Goal: Task Accomplishment & Management: Manage account settings

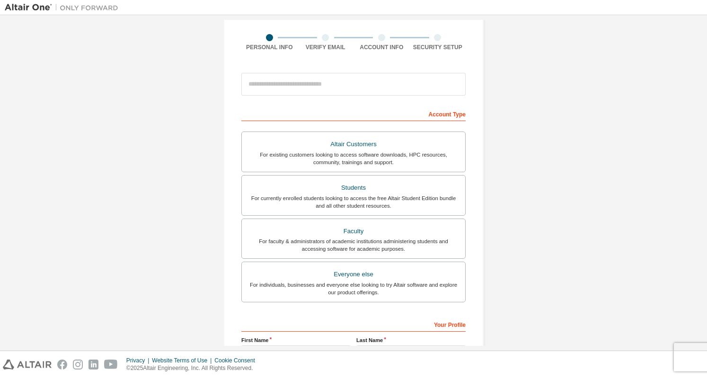
scroll to position [68, 0]
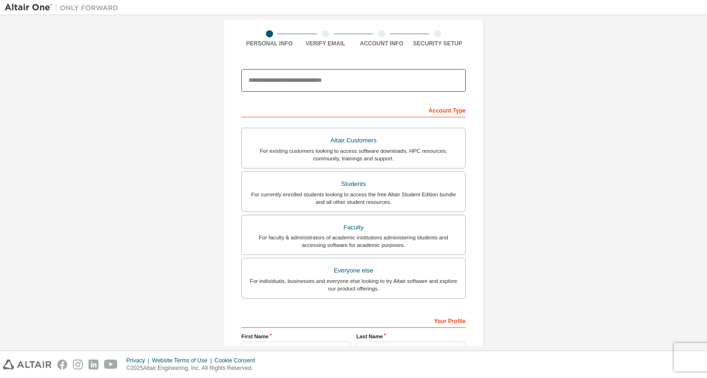
click at [321, 78] on input "email" at bounding box center [353, 80] width 224 height 23
type input "**********"
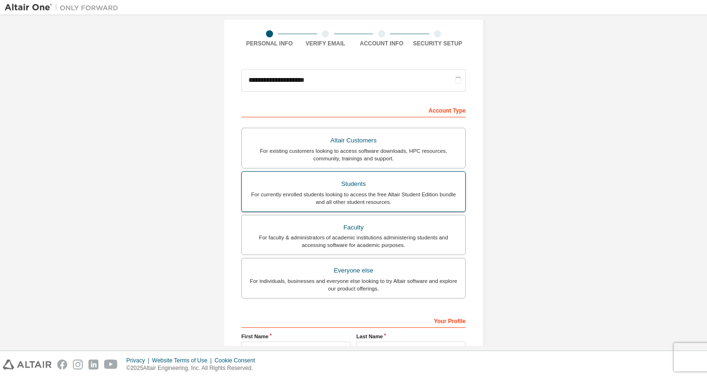
click at [324, 184] on div "Students" at bounding box center [354, 184] width 212 height 13
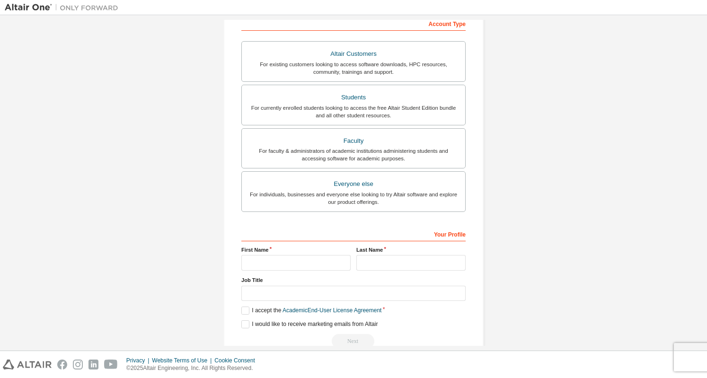
scroll to position [172, 0]
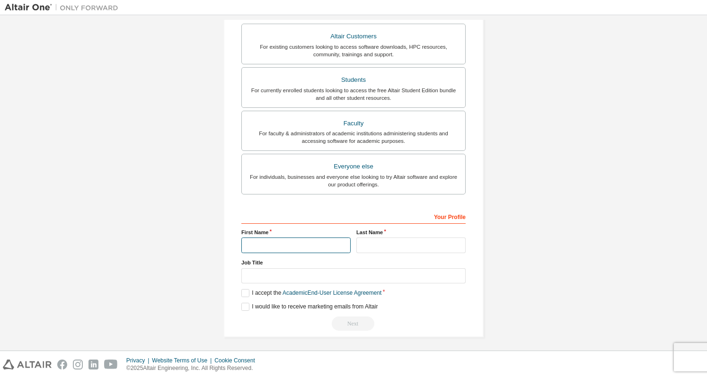
click at [299, 238] on input "text" at bounding box center [295, 246] width 109 height 16
type input "********"
click at [374, 242] on input "text" at bounding box center [410, 246] width 109 height 16
type input "***"
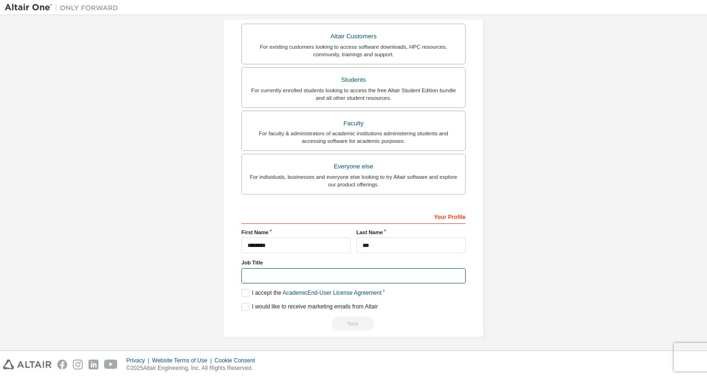
click at [373, 272] on input "text" at bounding box center [353, 276] width 224 height 16
type input "*******"
click at [245, 293] on label "I accept the Academic End-User License Agreement" at bounding box center [311, 293] width 140 height 8
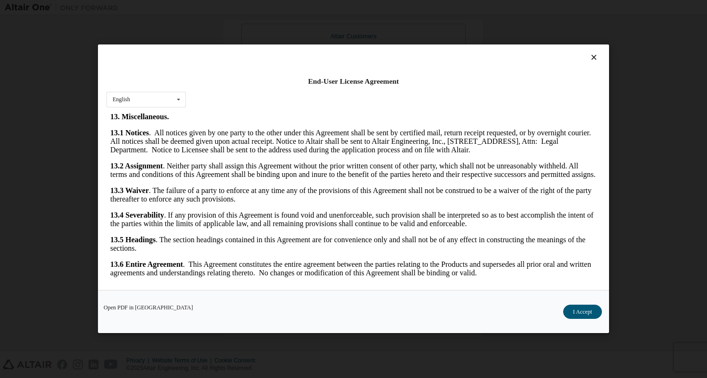
scroll to position [1537, 0]
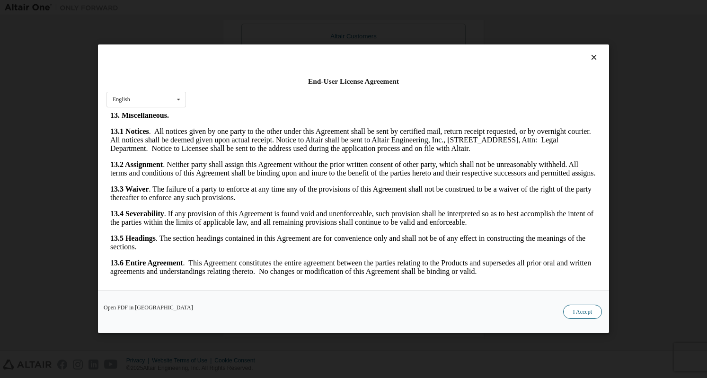
click at [578, 315] on button "I Accept" at bounding box center [582, 312] width 39 height 14
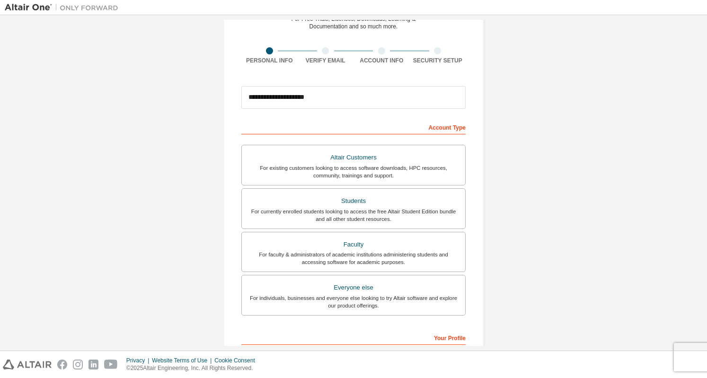
scroll to position [172, 0]
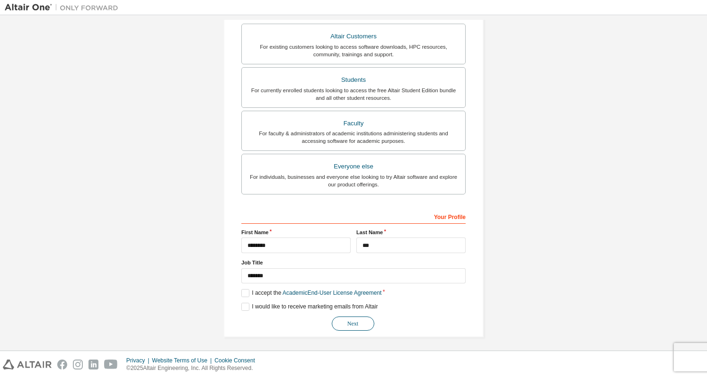
click at [349, 322] on button "Next" at bounding box center [353, 324] width 43 height 14
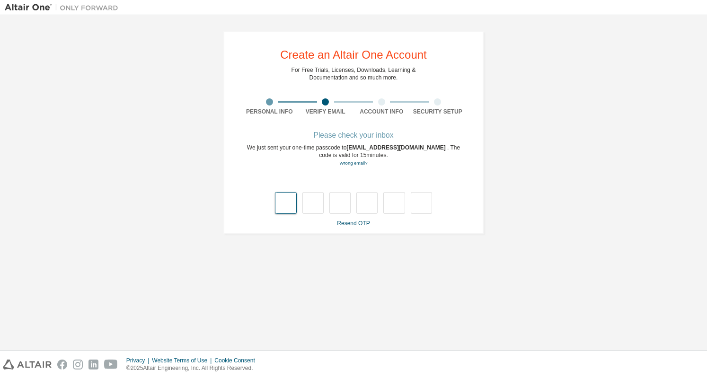
click at [291, 198] on input "text" at bounding box center [285, 203] width 21 height 22
type input "*"
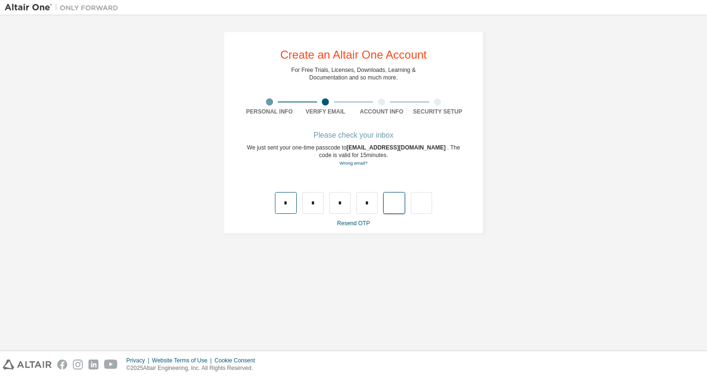
type input "*"
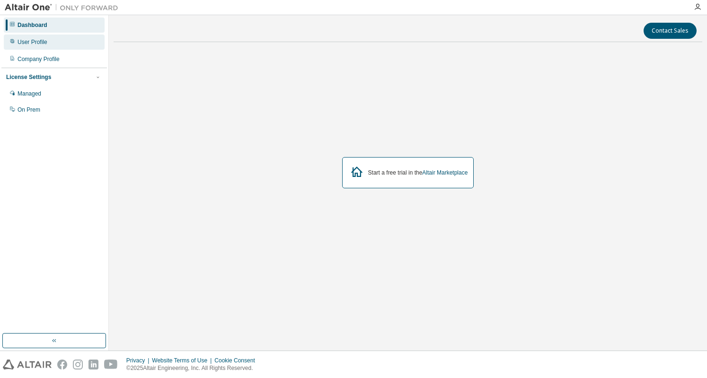
click at [49, 45] on div "User Profile" at bounding box center [54, 42] width 101 height 15
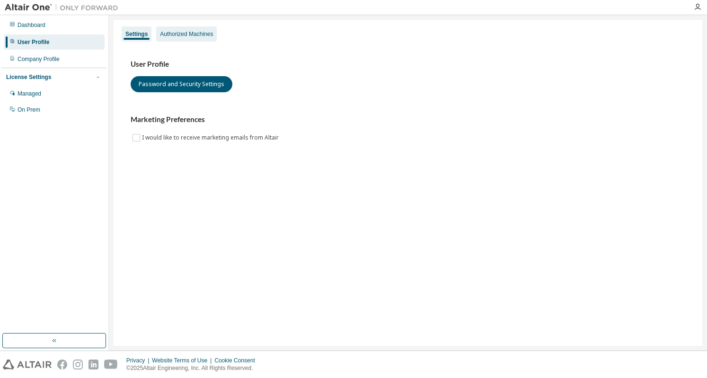
click at [172, 32] on div "Authorized Machines" at bounding box center [186, 34] width 53 height 8
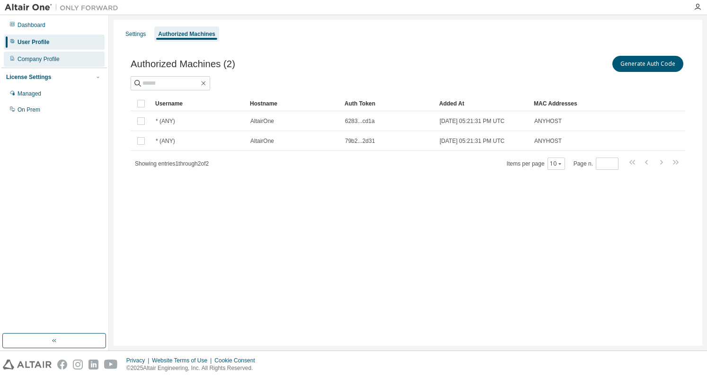
click at [48, 53] on div "Company Profile" at bounding box center [54, 59] width 101 height 15
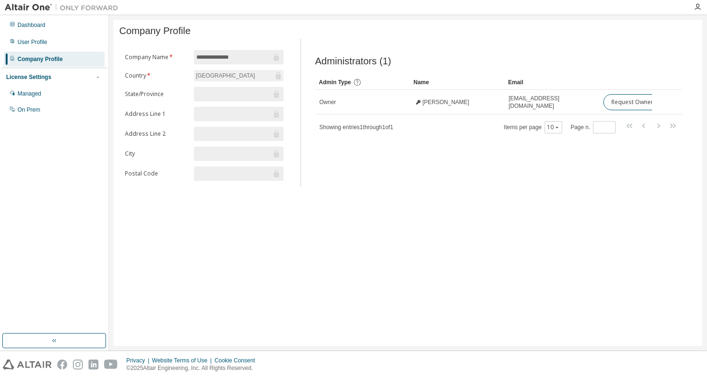
click at [70, 51] on div "Dashboard User Profile Company Profile License Settings Managed On Prem" at bounding box center [54, 68] width 106 height 102
click at [69, 49] on div "User Profile" at bounding box center [54, 42] width 101 height 15
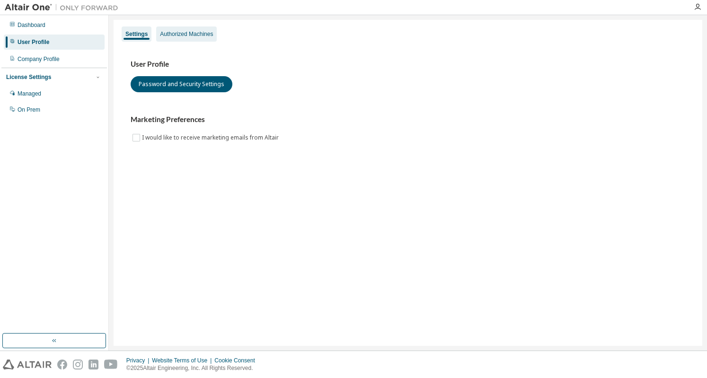
click at [175, 37] on div "Authorized Machines" at bounding box center [186, 34] width 53 height 8
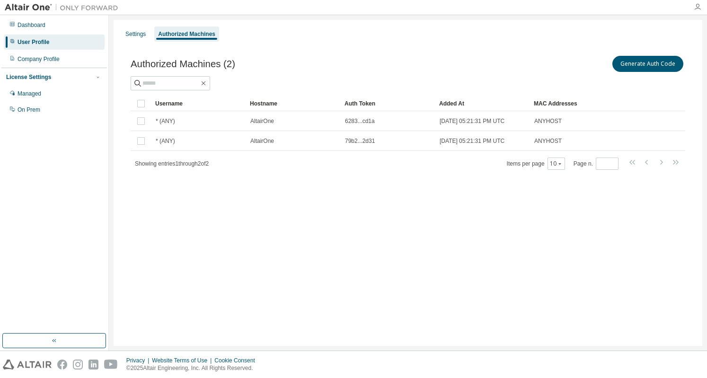
click at [698, 5] on icon "button" at bounding box center [698, 7] width 8 height 8
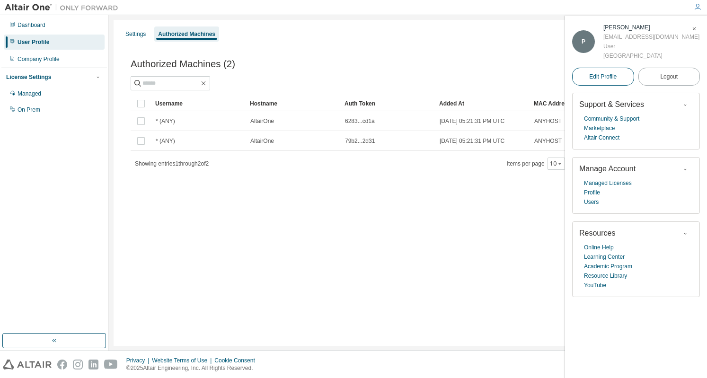
click at [606, 71] on link "Edit Profile" at bounding box center [603, 77] width 62 height 18
